Goal: Information Seeking & Learning: Check status

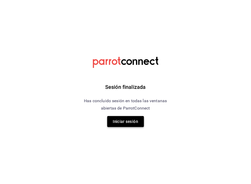
click at [124, 122] on button "Iniciar sesión" at bounding box center [125, 121] width 37 height 11
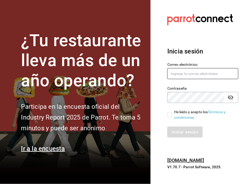
type input "[EMAIL_ADDRESS][DOMAIN_NAME]"
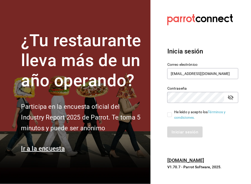
click at [170, 114] on input "He leído y acepto los Términos y condiciones." at bounding box center [169, 114] width 5 height 5
checkbox input "true"
click at [190, 132] on button "Iniciar sesión" at bounding box center [185, 132] width 36 height 11
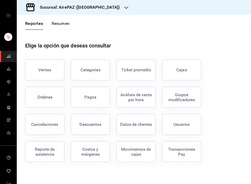
click at [96, 7] on div "Sucursal: AirePAZ ([GEOGRAPHIC_DATA])" at bounding box center [75, 7] width 109 height 15
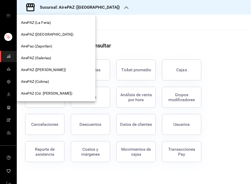
click at [50, 70] on span "AirePAZ (López Cotilla)" at bounding box center [43, 70] width 45 height 6
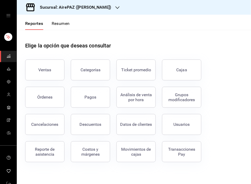
click at [75, 38] on div "Elige la opción que deseas consultar" at bounding box center [133, 41] width 217 height 23
click at [40, 65] on button "Ventas" at bounding box center [44, 69] width 39 height 21
